Goal: Task Accomplishment & Management: Complete application form

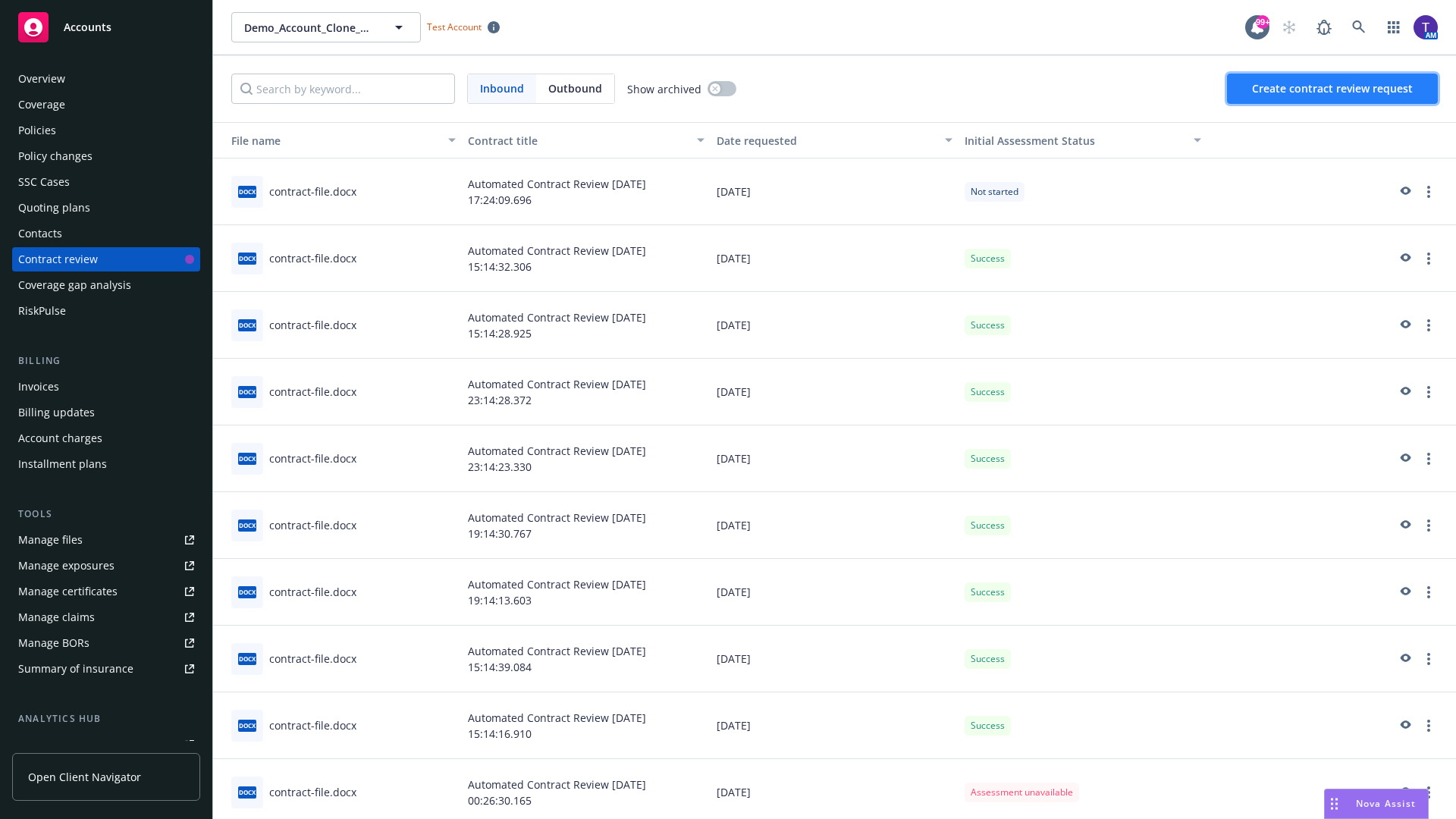
click at [1333, 89] on span "Create contract review request" at bounding box center [1332, 89] width 160 height 15
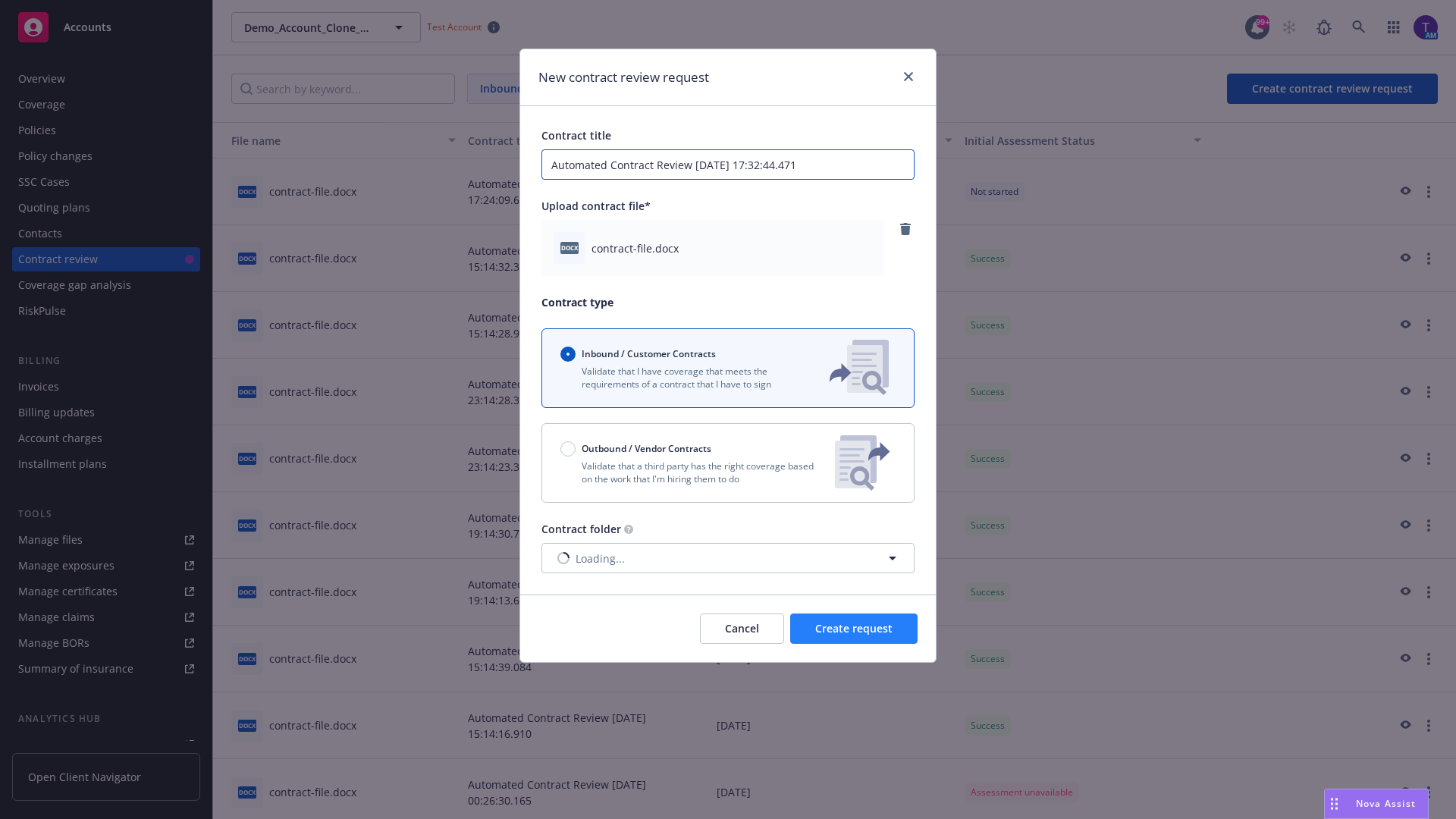
type input "Automated Contract Review [DATE] 17:32:44.471"
click at [854, 628] on span "Create request" at bounding box center [854, 628] width 77 height 15
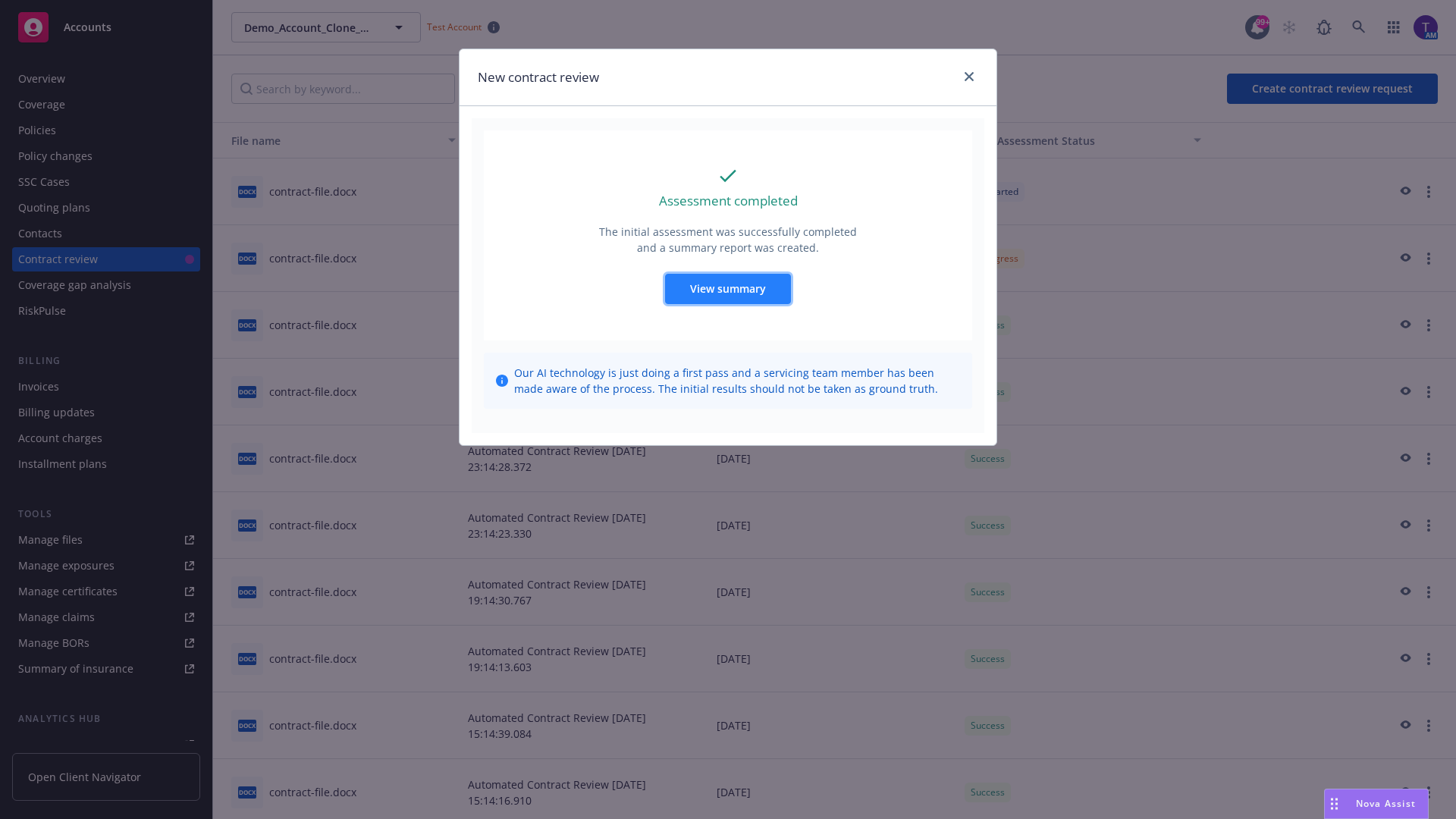
click at [727, 288] on span "View summary" at bounding box center [728, 289] width 76 height 15
